Goal: Information Seeking & Learning: Learn about a topic

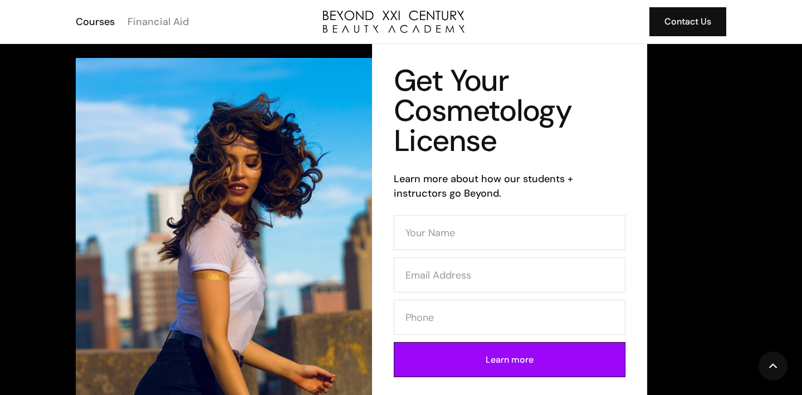
click at [144, 21] on div "Financial Aid" at bounding box center [158, 21] width 61 height 14
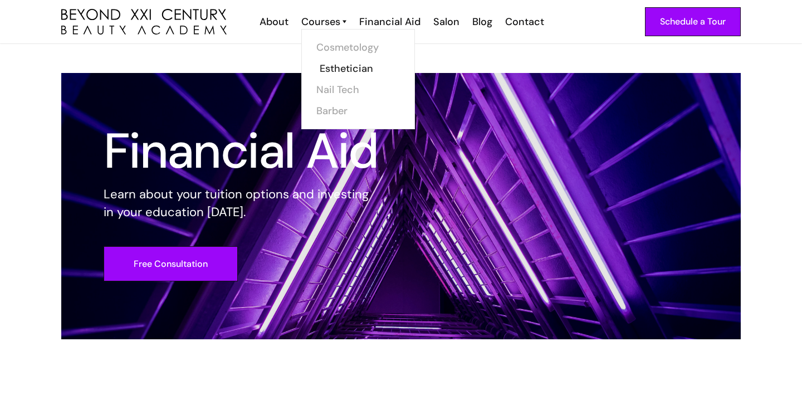
click at [334, 69] on link "Esthetician" at bounding box center [362, 68] width 84 height 21
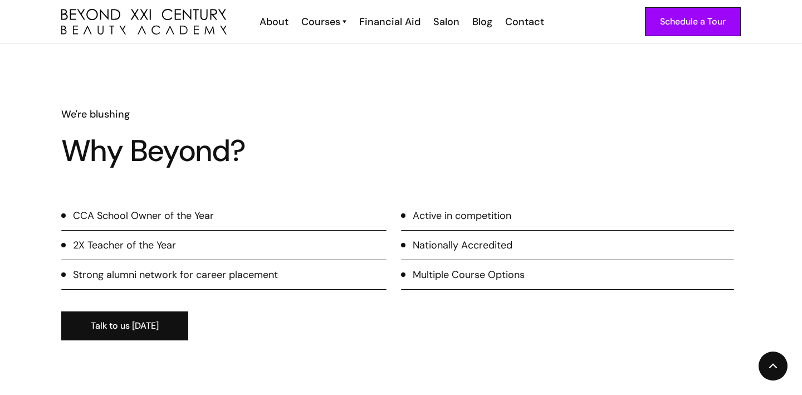
scroll to position [1028, 0]
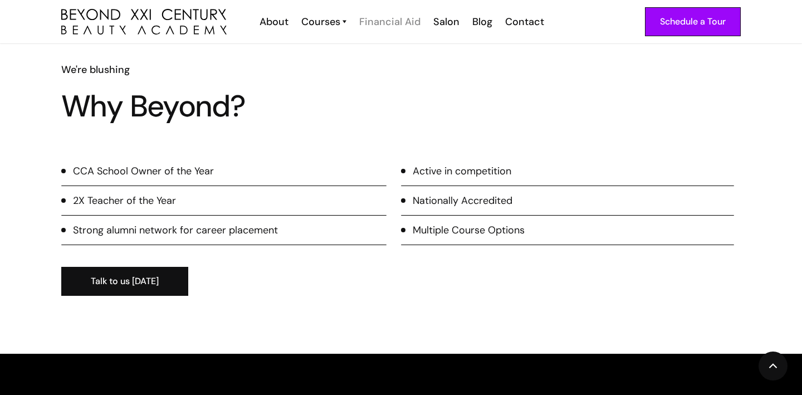
click at [394, 19] on div "Financial Aid" at bounding box center [389, 21] width 61 height 14
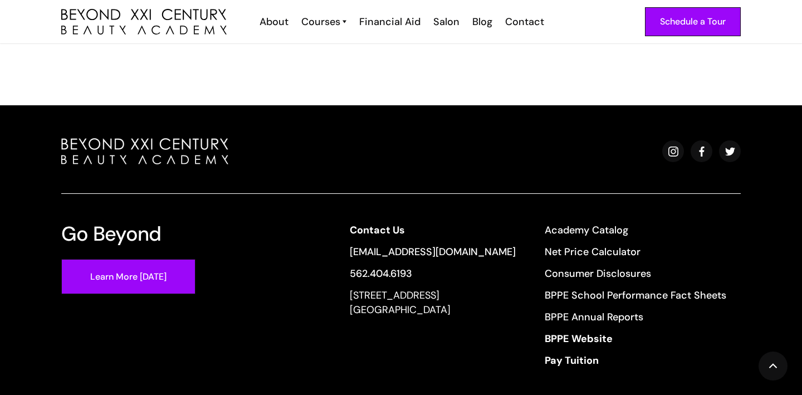
scroll to position [891, 0]
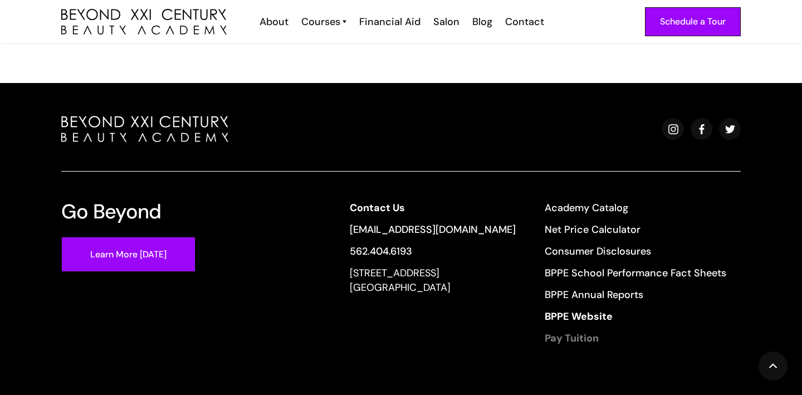
click at [579, 331] on strong "Pay Tuition" at bounding box center [572, 337] width 54 height 13
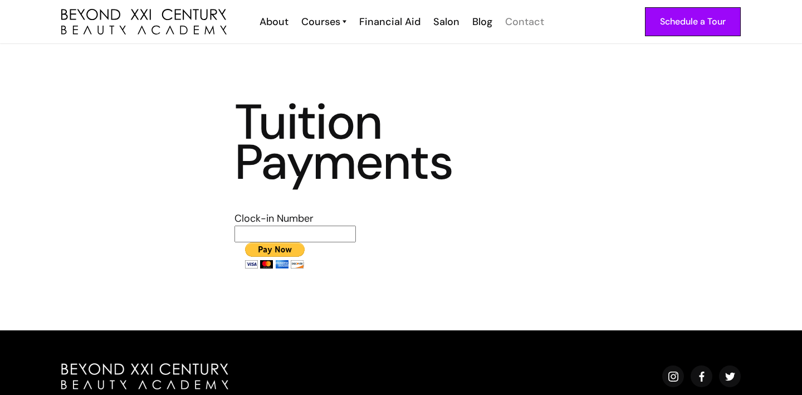
click at [521, 19] on div "Contact" at bounding box center [524, 21] width 39 height 14
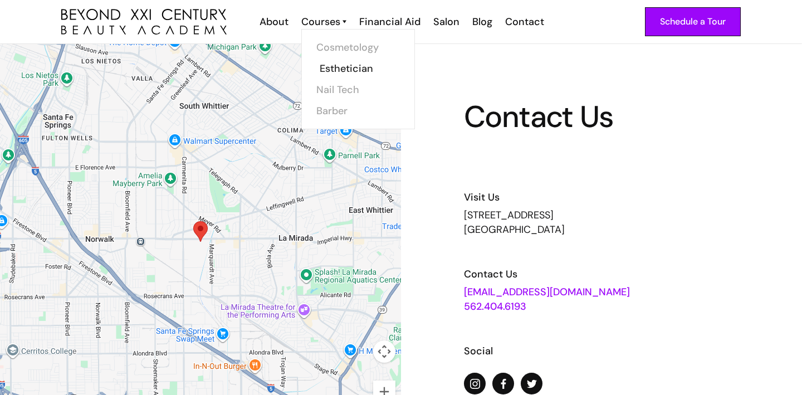
click at [328, 68] on link "Esthetician" at bounding box center [362, 68] width 84 height 21
